Goal: Task Accomplishment & Management: Use online tool/utility

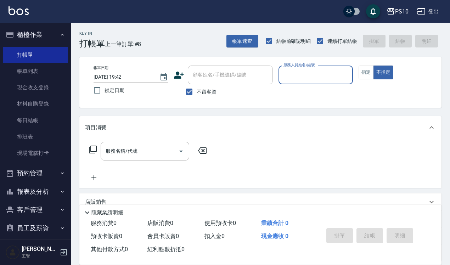
click at [308, 75] on input "服務人員姓名/編號" at bounding box center [316, 75] width 68 height 12
type input "MeiMei-10"
type button "false"
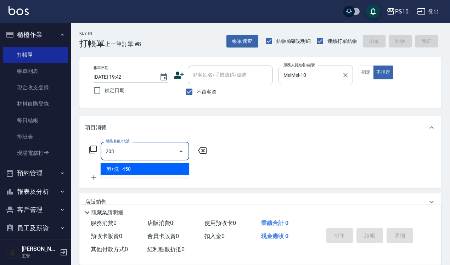
type input "剪+洗(203)"
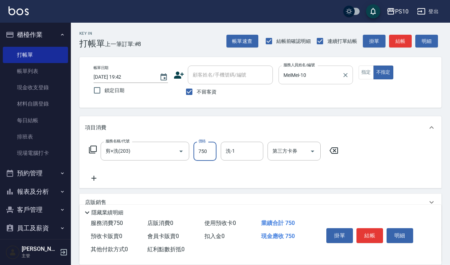
type input "750"
click at [366, 70] on button "指定" at bounding box center [366, 73] width 15 height 14
click at [373, 235] on button "結帳" at bounding box center [369, 235] width 27 height 15
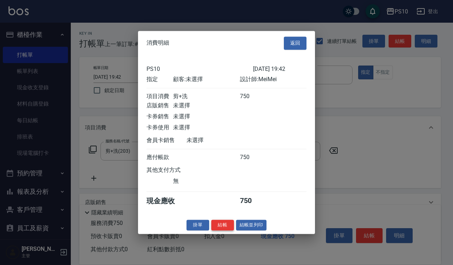
click at [226, 225] on button "結帳" at bounding box center [222, 225] width 23 height 11
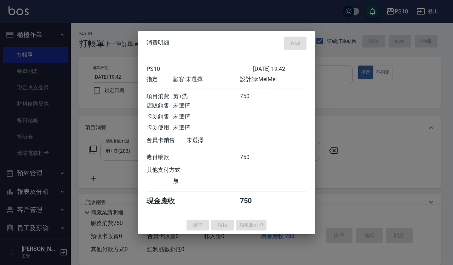
type input "[DATE] 20:18"
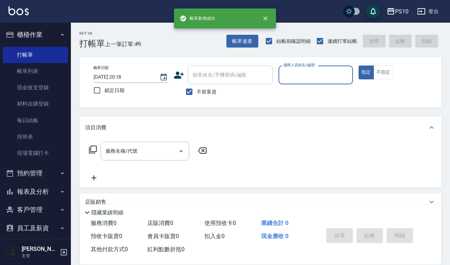
click at [292, 73] on input "服務人員姓名/編號" at bounding box center [316, 75] width 68 height 12
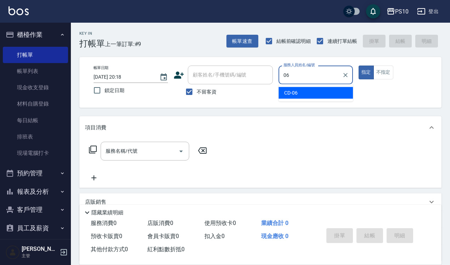
type input "06"
type button "true"
type input "CD-06"
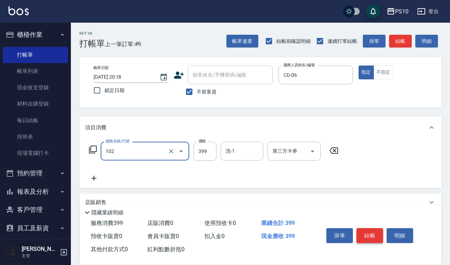
type input "SPA洗髮399(102)"
click at [368, 234] on button "結帳" at bounding box center [369, 235] width 27 height 15
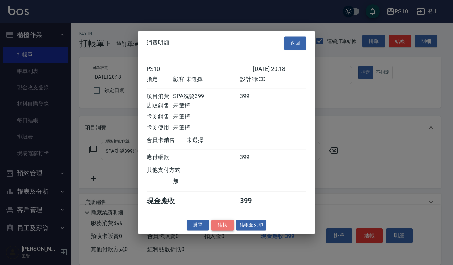
click at [222, 227] on button "結帳" at bounding box center [222, 225] width 23 height 11
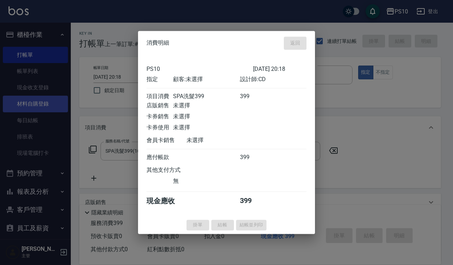
type input "[DATE] 20:21"
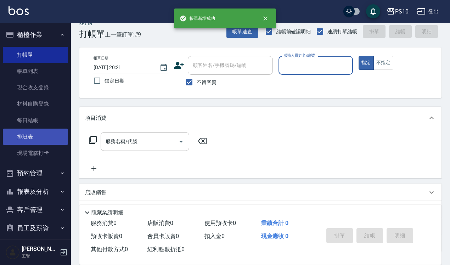
scroll to position [64, 0]
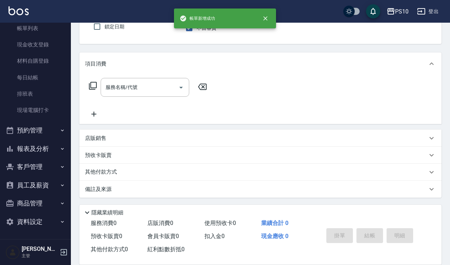
click at [57, 143] on button "報表及分析" at bounding box center [35, 149] width 65 height 18
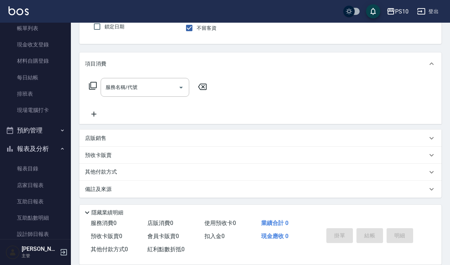
scroll to position [157, 0]
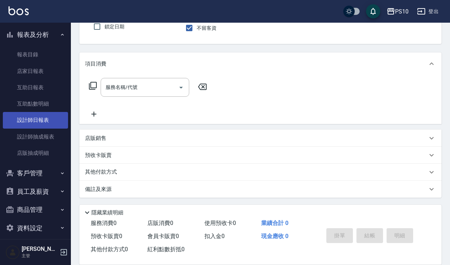
click at [46, 121] on link "設計師日報表" at bounding box center [35, 120] width 65 height 16
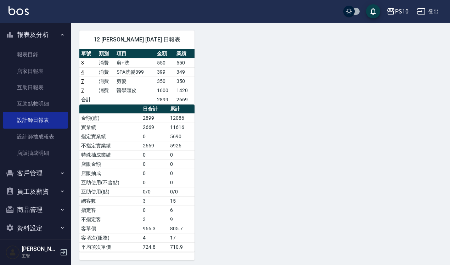
scroll to position [284, 0]
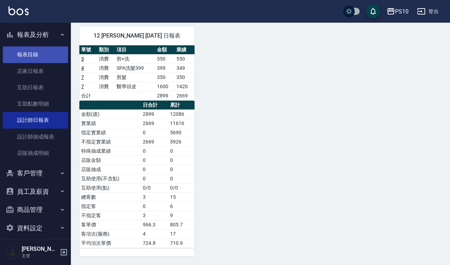
drag, startPoint x: 43, startPoint y: 67, endPoint x: 52, endPoint y: 60, distance: 11.1
click at [43, 67] on link "店家日報表" at bounding box center [35, 71] width 65 height 16
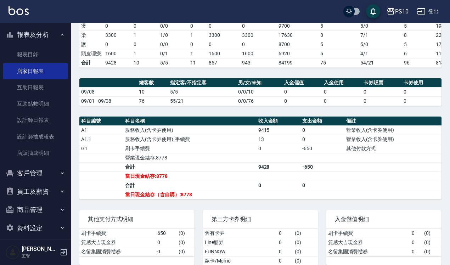
scroll to position [156, 0]
